Goal: Check status: Check status

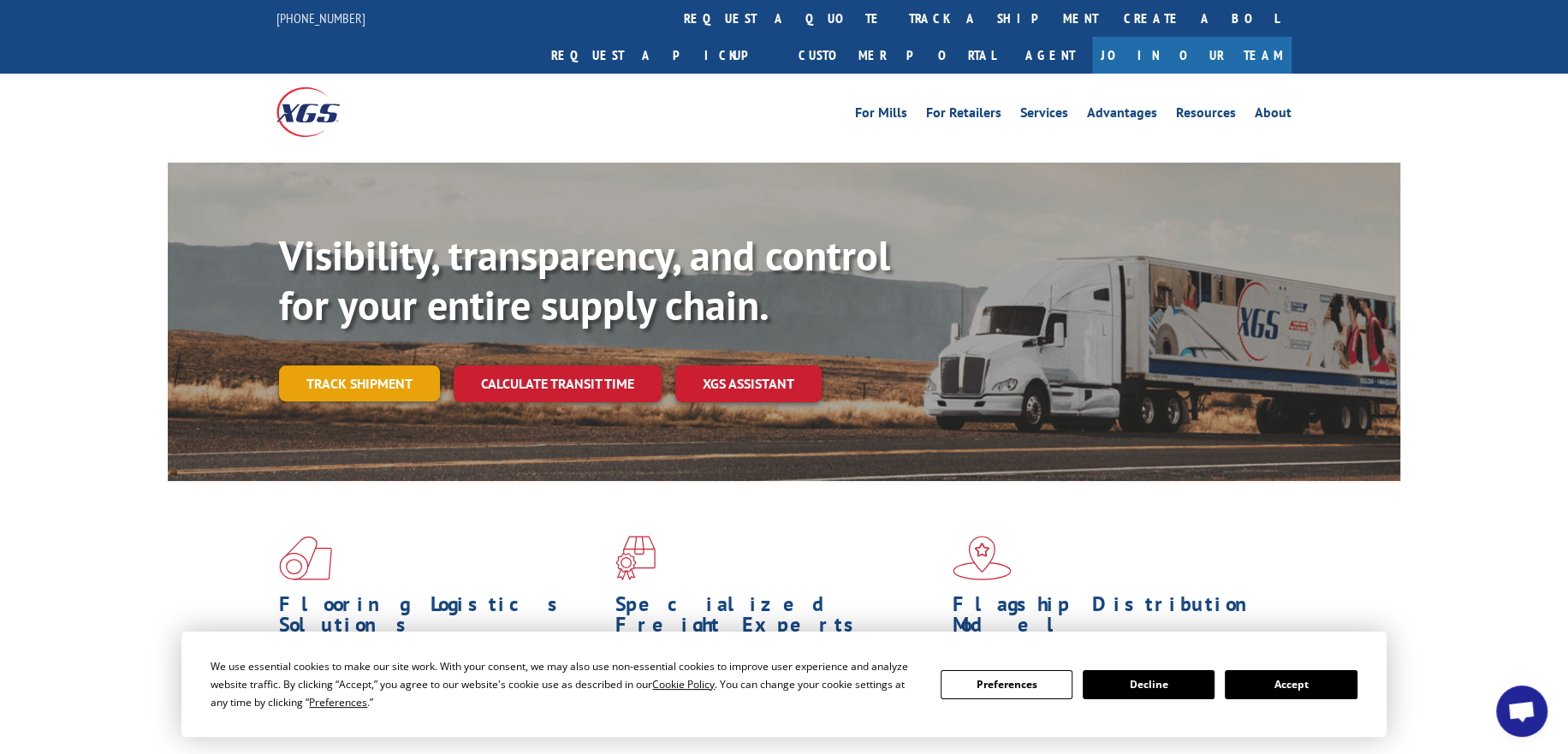
click at [360, 365] on link "Track shipment" at bounding box center [359, 383] width 161 height 36
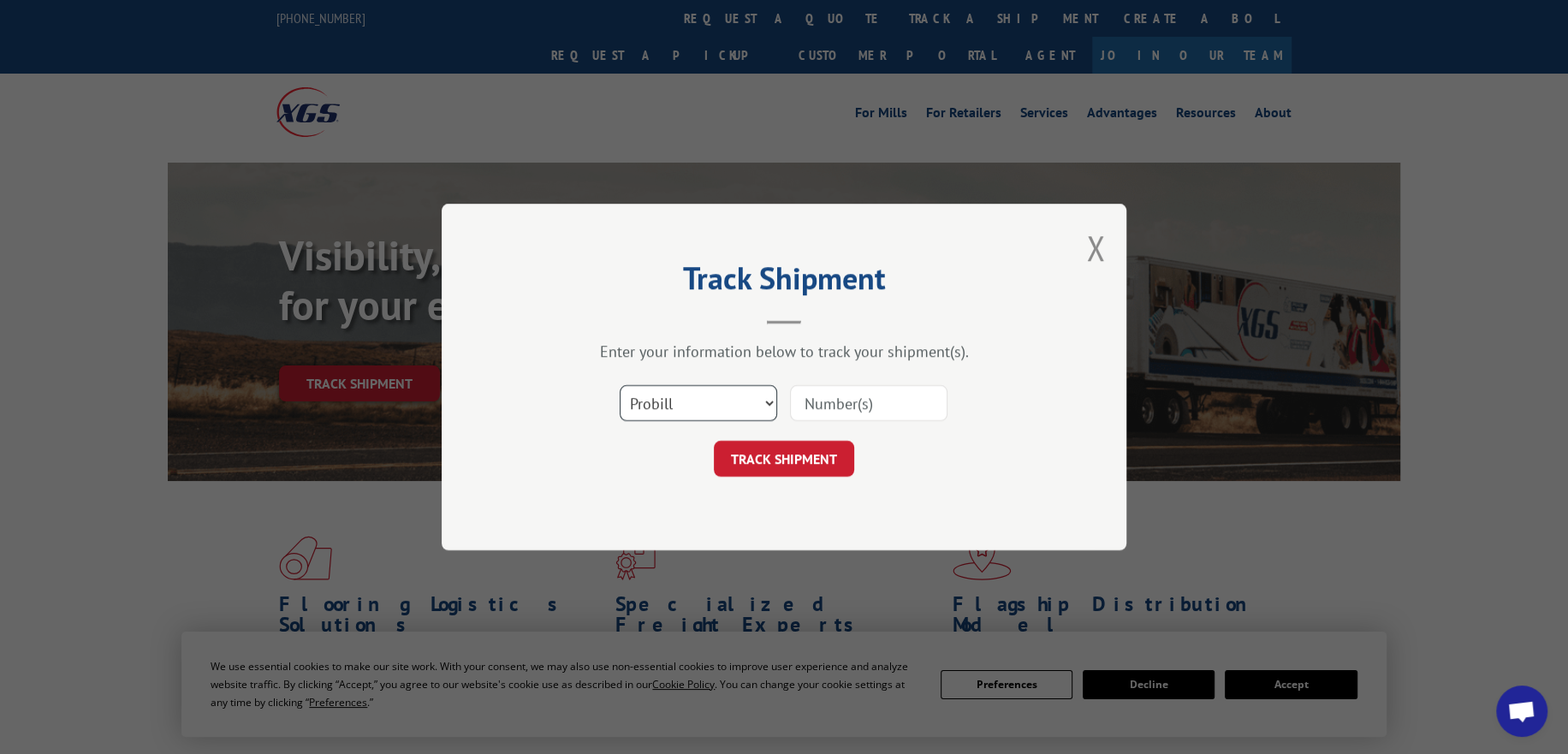
drag, startPoint x: 734, startPoint y: 393, endPoint x: 726, endPoint y: 417, distance: 25.3
click at [734, 393] on select "Select category... Probill BOL PO" at bounding box center [697, 403] width 157 height 36
select select "po"
click at [619, 385] on select "Select category... Probill BOL PO" at bounding box center [697, 403] width 157 height 36
drag, startPoint x: 853, startPoint y: 404, endPoint x: 838, endPoint y: 414, distance: 18.0
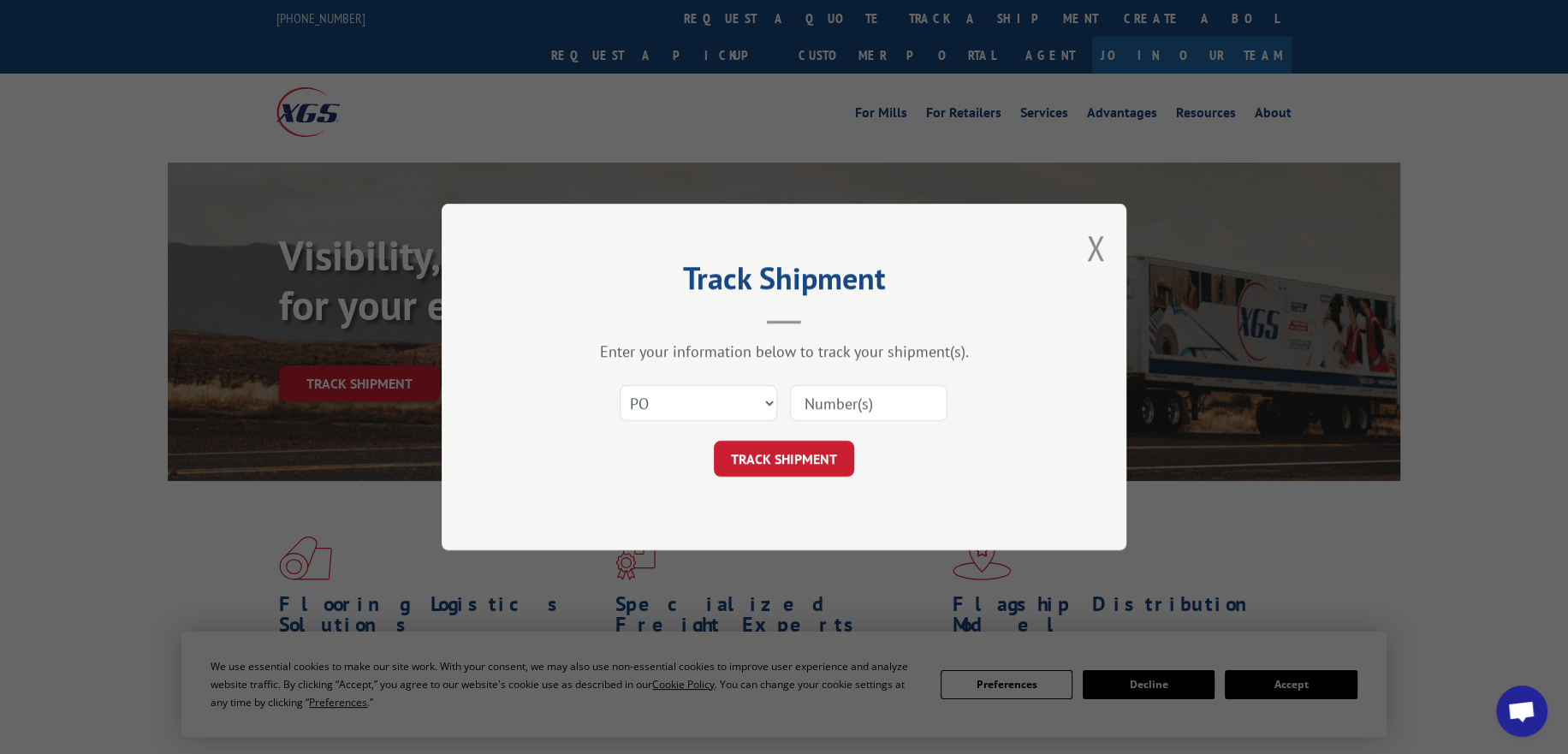
click at [853, 404] on input at bounding box center [868, 403] width 157 height 36
paste input "295256550"
type input "295256550"
click at [776, 466] on button "TRACK SHIPMENT" at bounding box center [784, 458] width 140 height 36
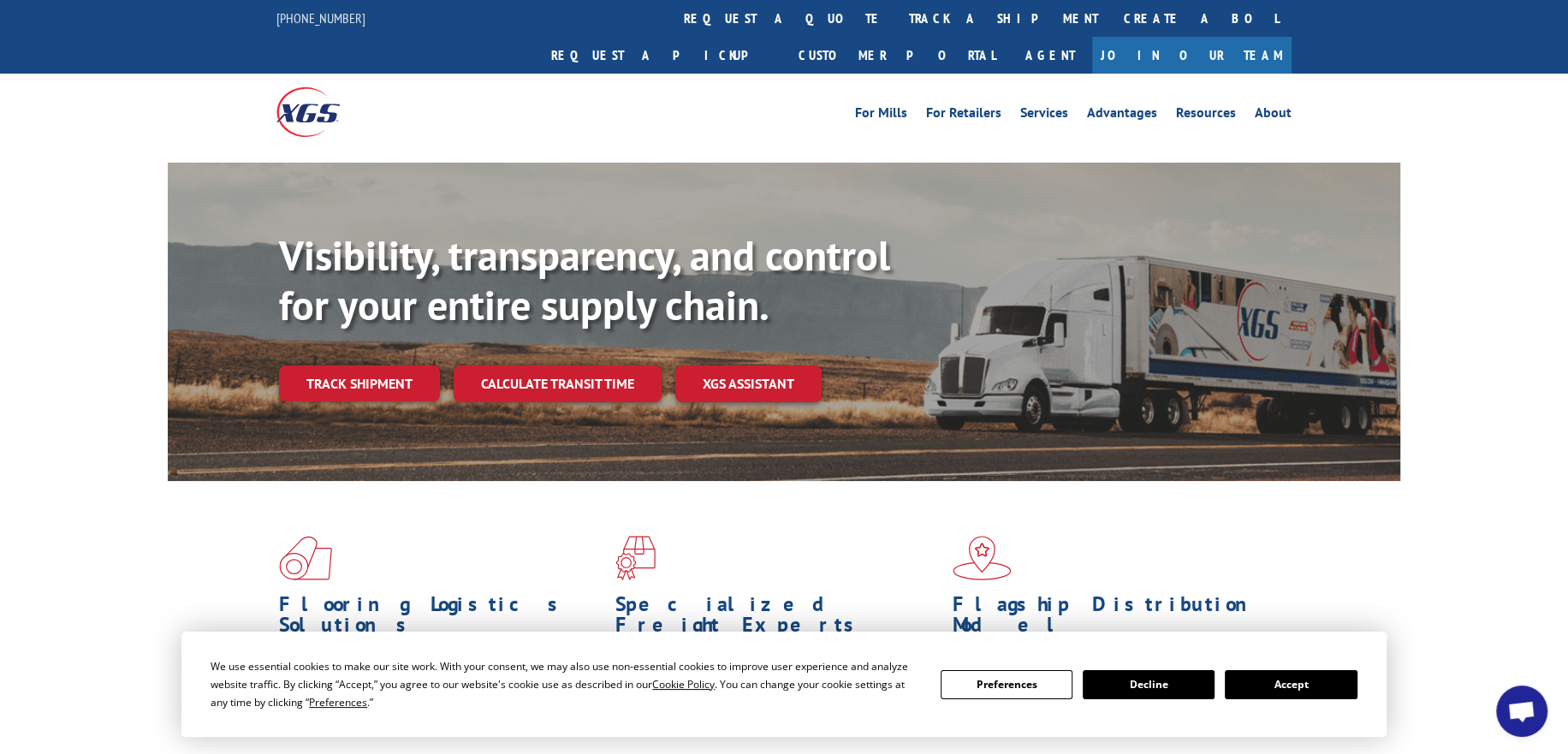
click at [361, 369] on div "Visibility, transparency, and control for your entire supply chain. Track shipm…" at bounding box center [839, 350] width 1121 height 239
click at [367, 365] on link "Track shipment" at bounding box center [359, 383] width 161 height 36
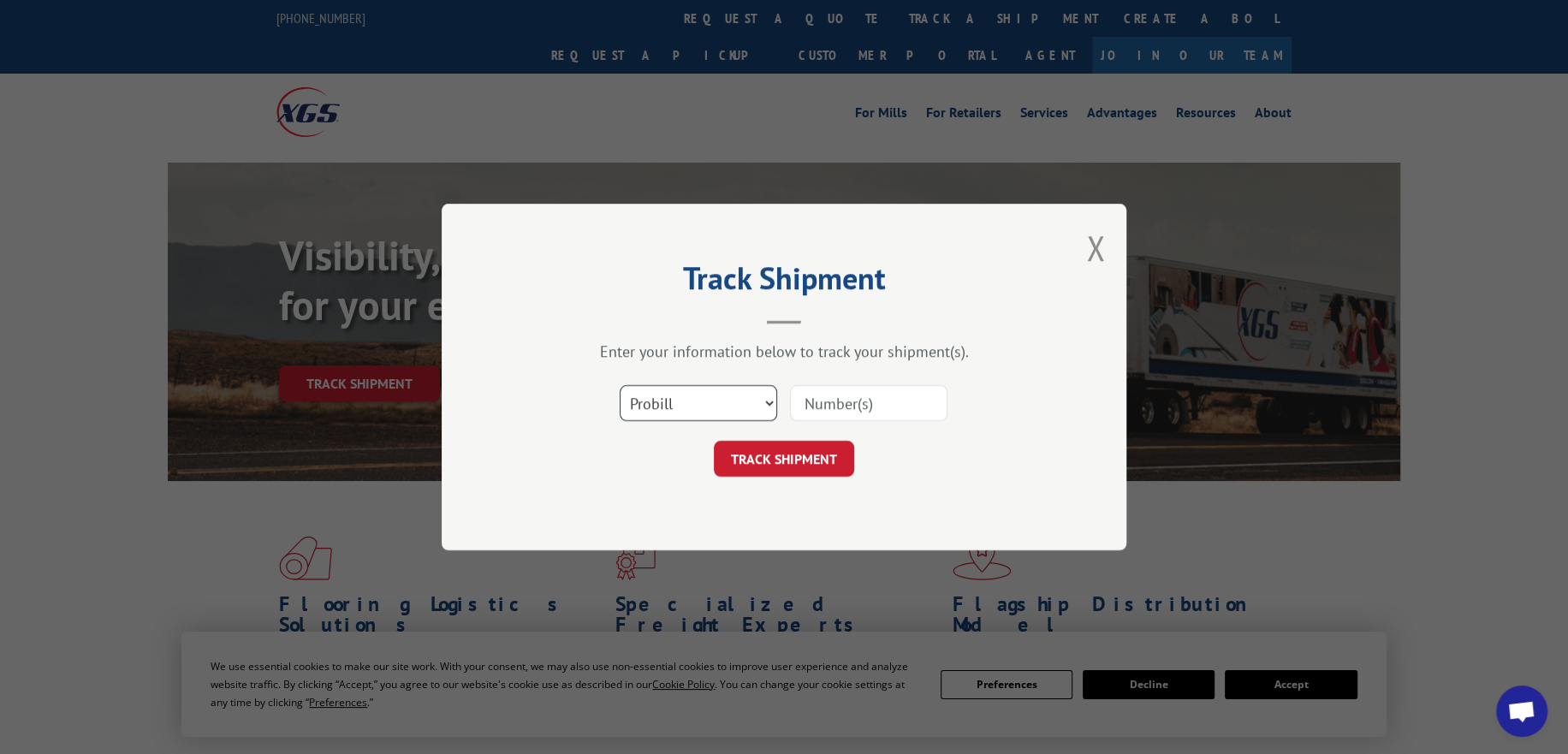
click at [702, 409] on select "Select category... Probill BOL PO" at bounding box center [697, 403] width 157 height 36
select select "po"
click at [619, 385] on select "Select category... Probill BOL PO" at bounding box center [697, 403] width 157 height 36
click at [837, 410] on input at bounding box center [868, 403] width 157 height 36
paste input "295167967"
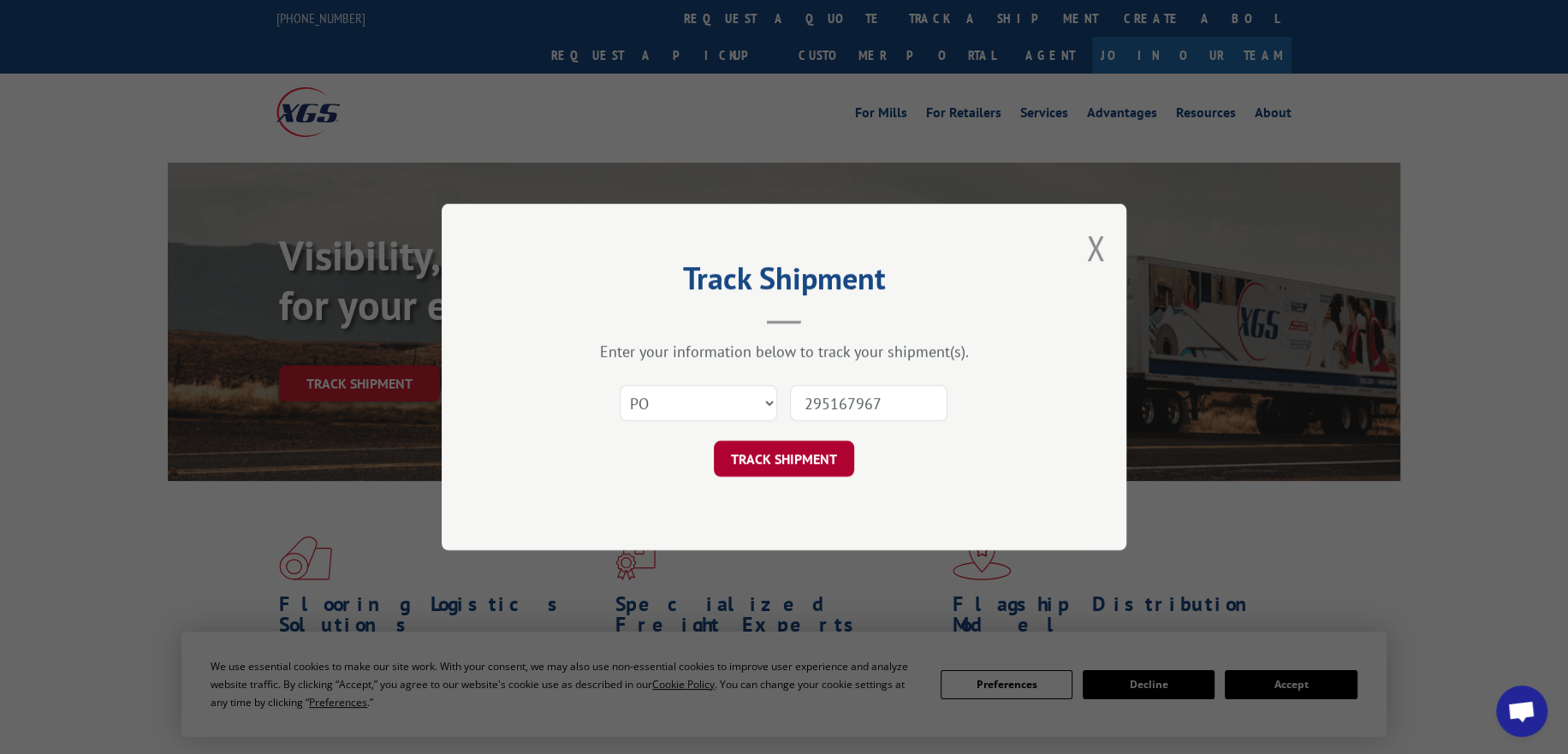
type input "295167967"
click at [767, 456] on button "TRACK SHIPMENT" at bounding box center [784, 458] width 140 height 36
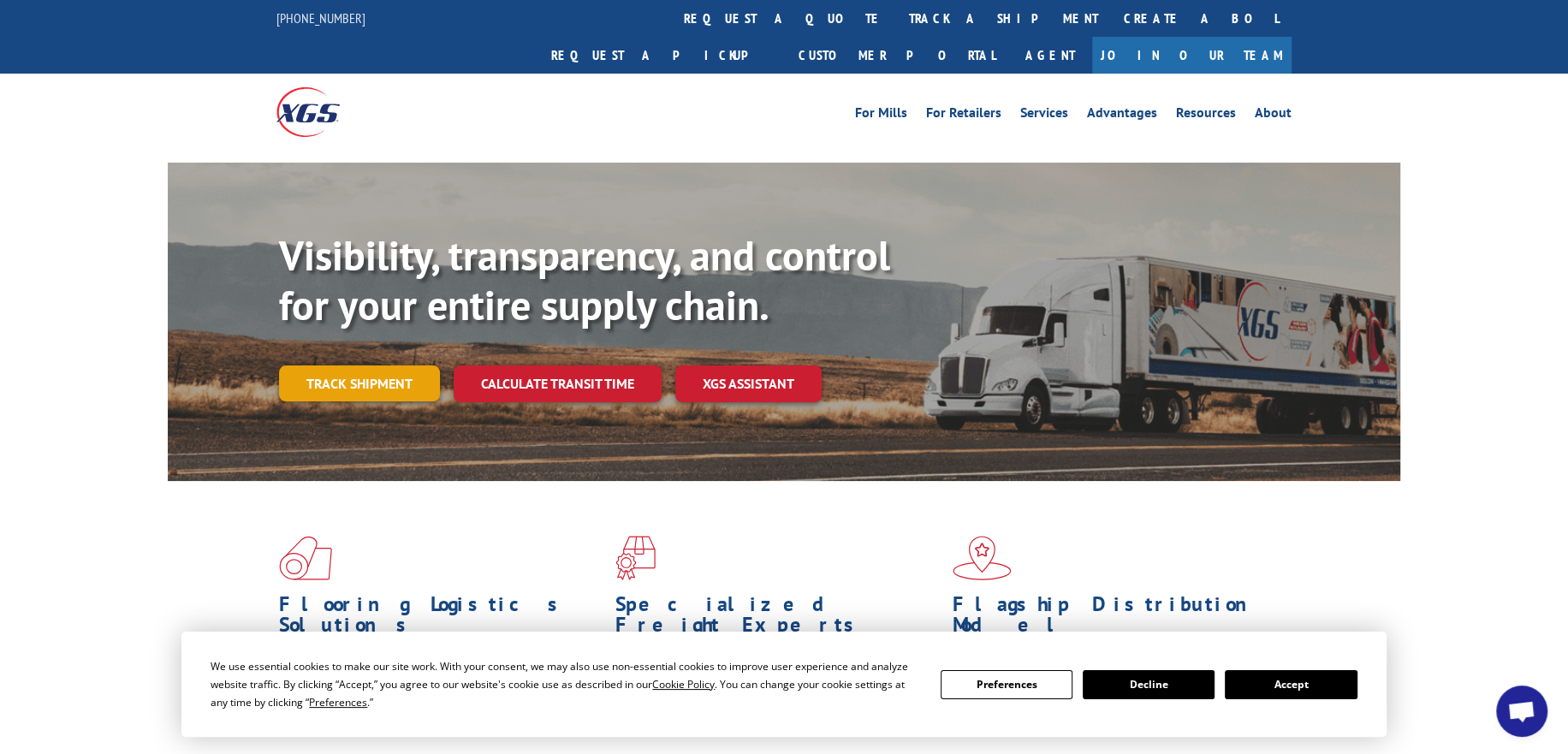
click at [362, 365] on link "Track shipment" at bounding box center [359, 383] width 161 height 36
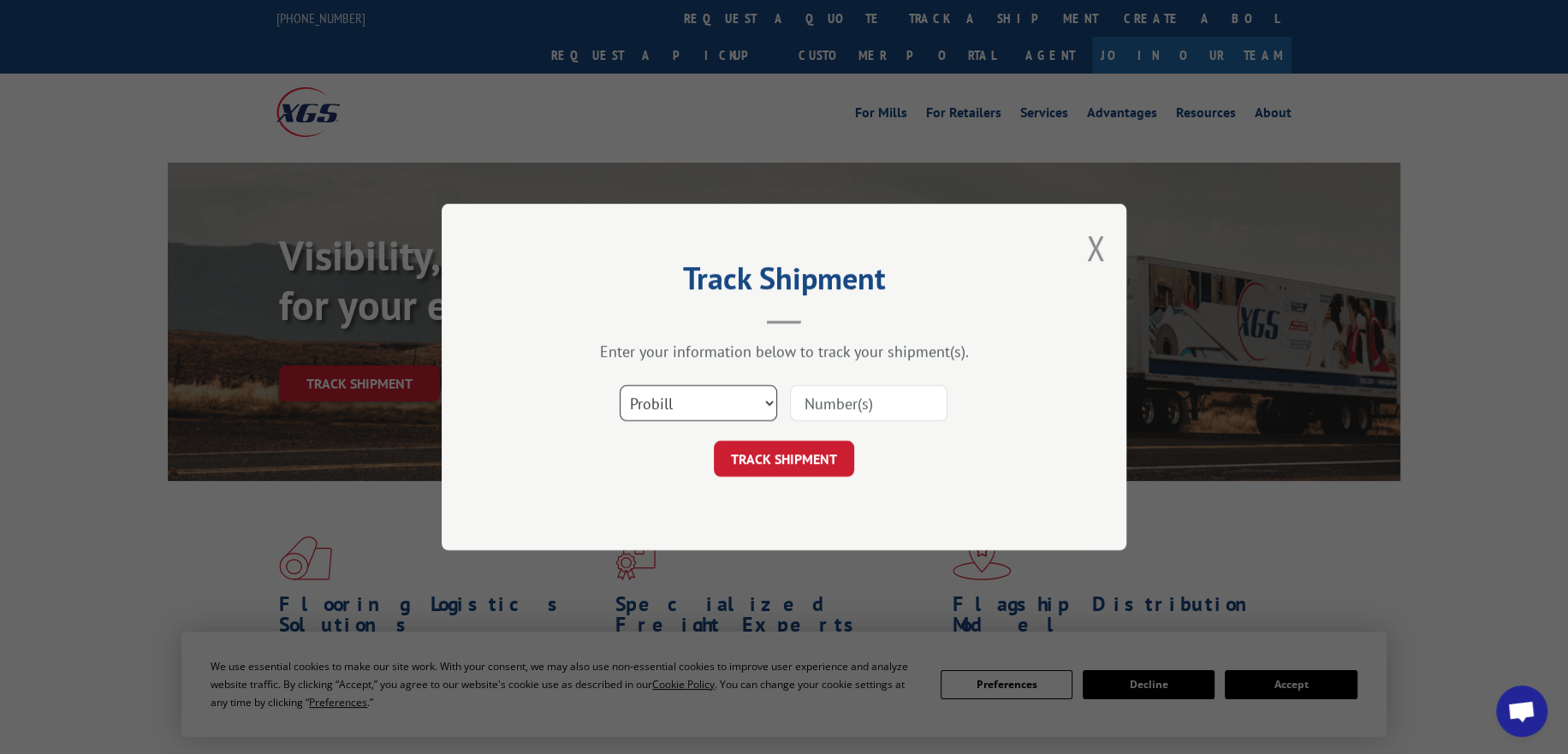
drag, startPoint x: 706, startPoint y: 390, endPoint x: 705, endPoint y: 414, distance: 24.0
click at [705, 390] on select "Select category... Probill BOL PO" at bounding box center [697, 403] width 157 height 36
select select "po"
click at [619, 385] on select "Select category... Probill BOL PO" at bounding box center [697, 403] width 157 height 36
click at [819, 414] on input at bounding box center [868, 403] width 157 height 36
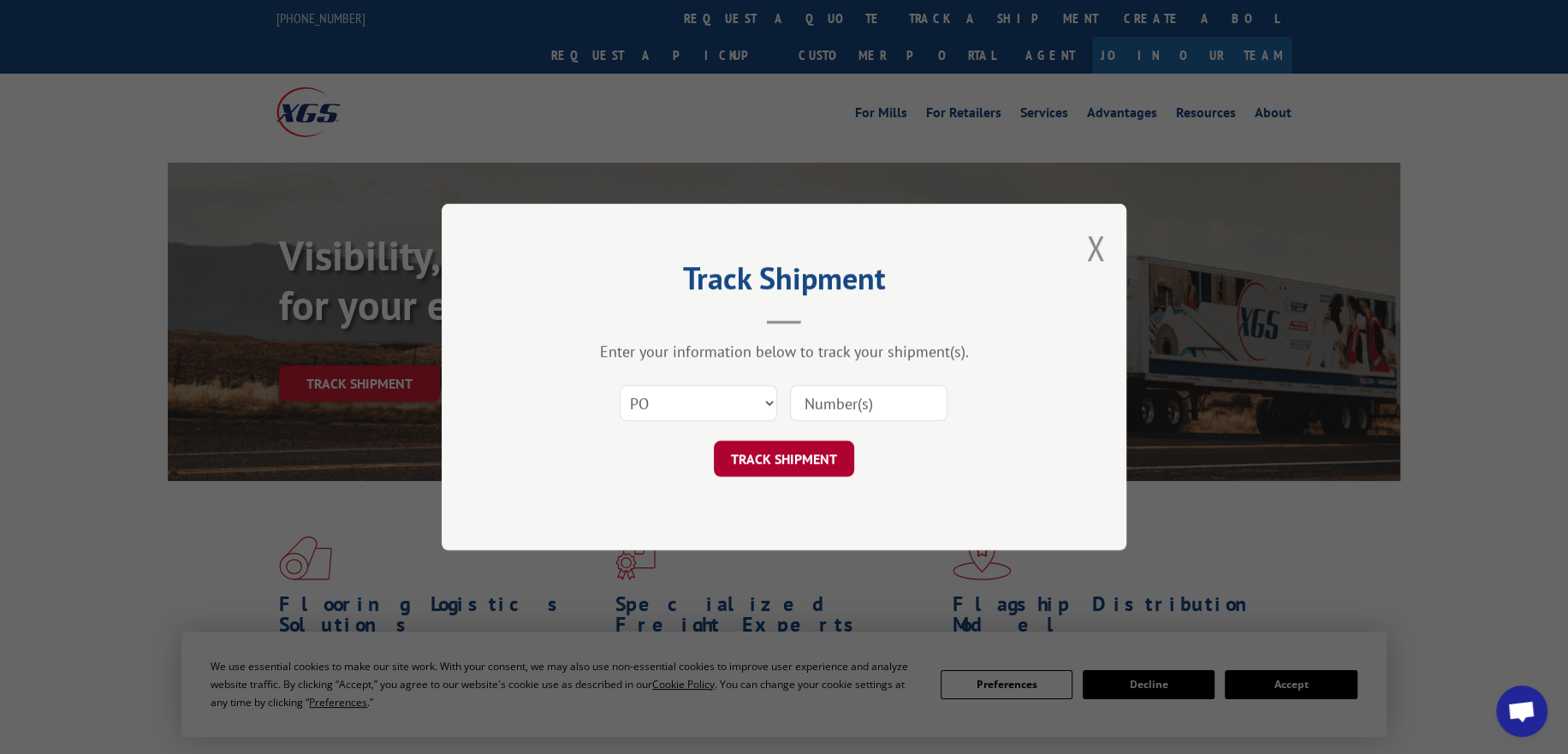
paste input "295155576"
type input "295155576"
click at [787, 447] on button "TRACK SHIPMENT" at bounding box center [784, 458] width 140 height 36
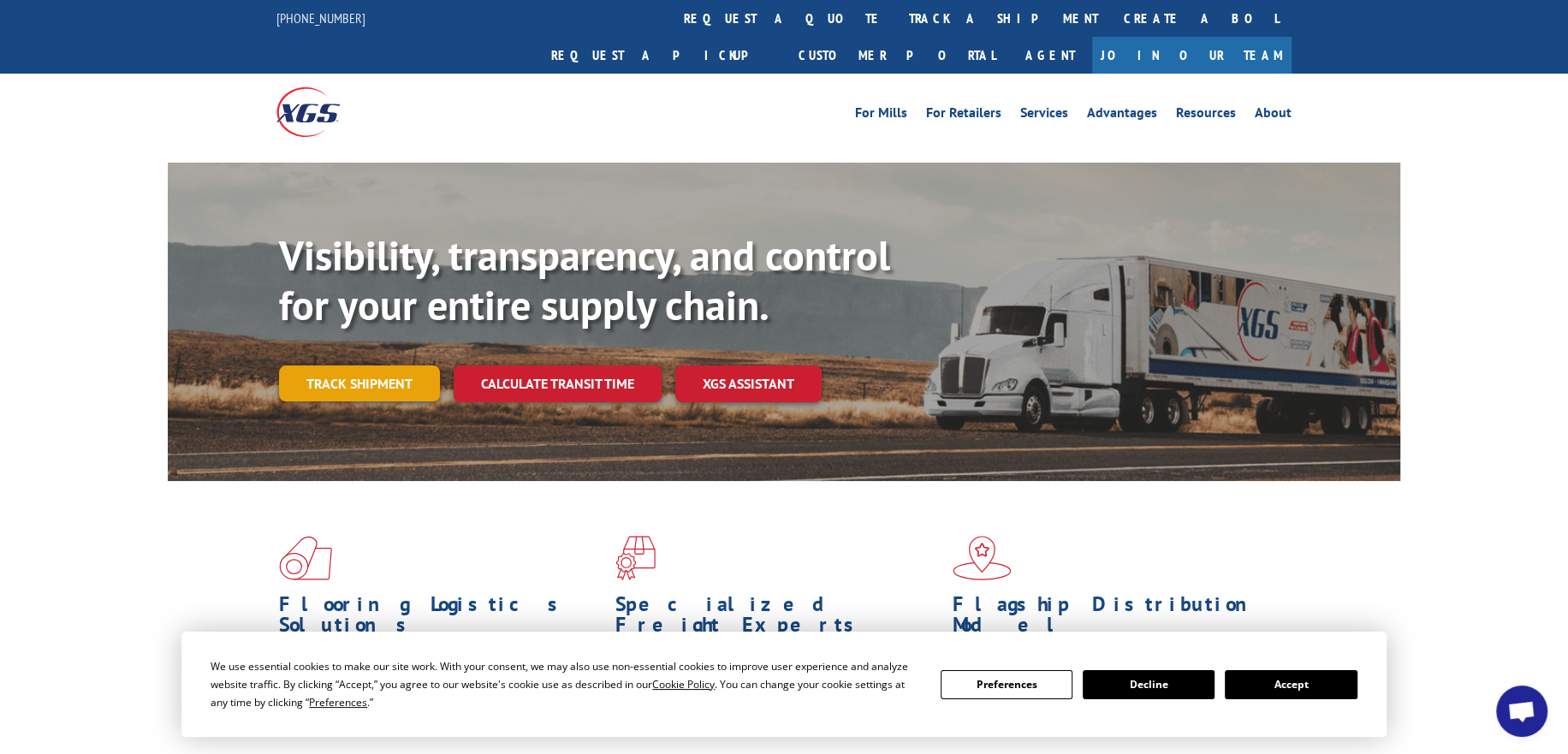
click at [366, 365] on link "Track shipment" at bounding box center [359, 383] width 161 height 36
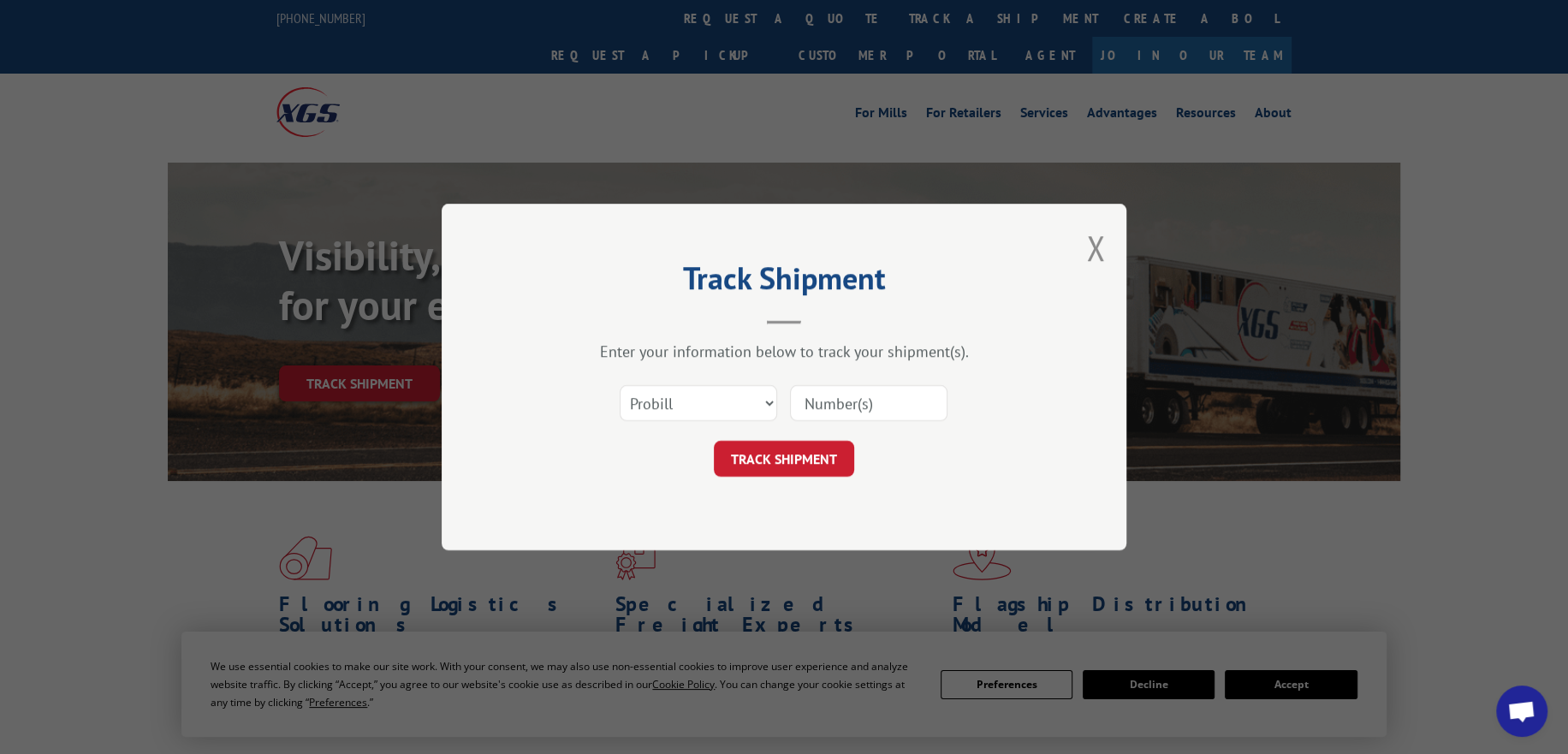
click at [694, 424] on div "Select category... Probill BOL PO" at bounding box center [784, 403] width 513 height 57
click at [694, 417] on select "Select category... Probill BOL PO" at bounding box center [697, 403] width 157 height 36
select select "po"
click at [619, 385] on select "Select category... Probill BOL PO" at bounding box center [697, 403] width 157 height 36
click at [888, 404] on input at bounding box center [868, 403] width 157 height 36
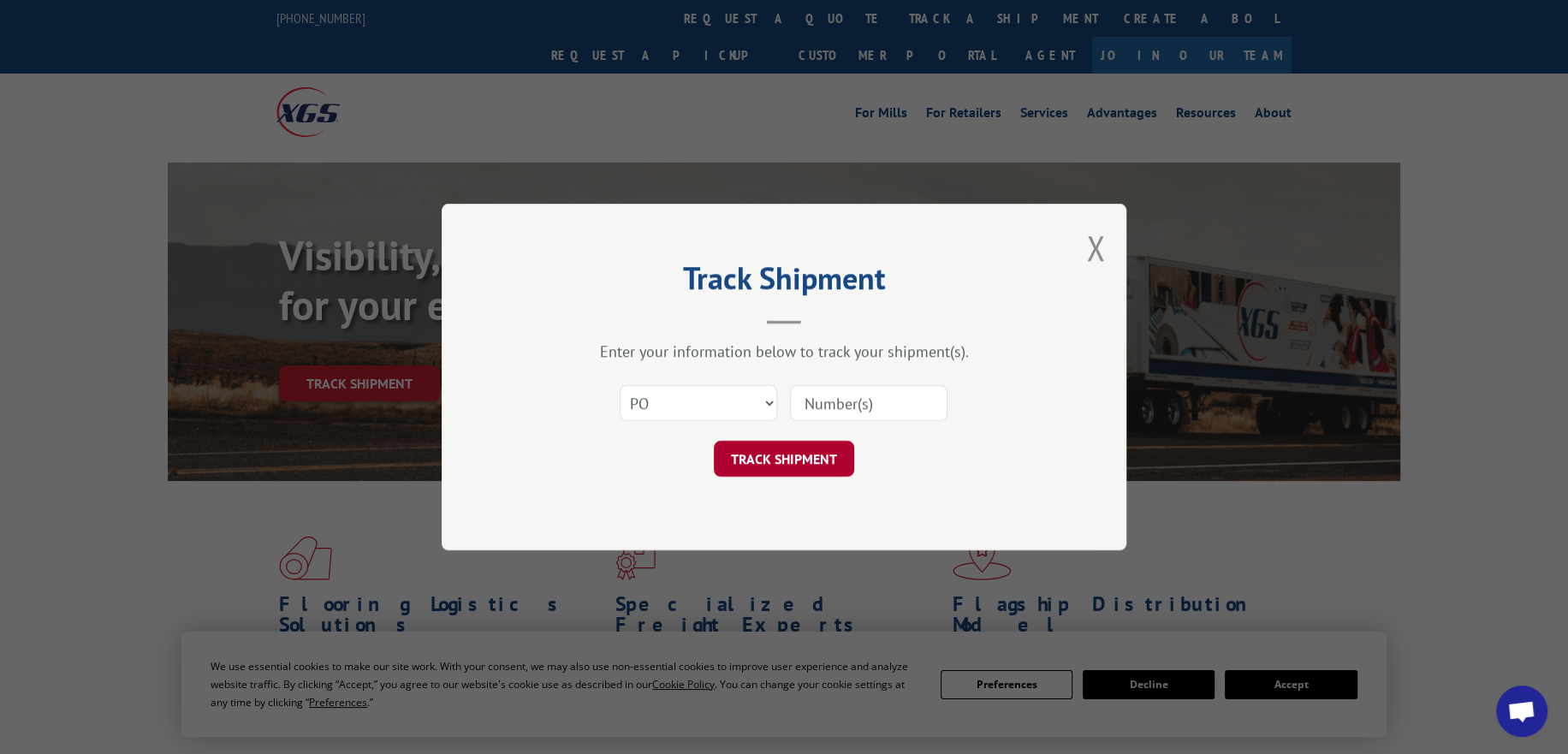
paste input "295100816"
type input "295100816"
click at [772, 456] on button "TRACK SHIPMENT" at bounding box center [784, 458] width 140 height 36
